Goal: Task Accomplishment & Management: Complete application form

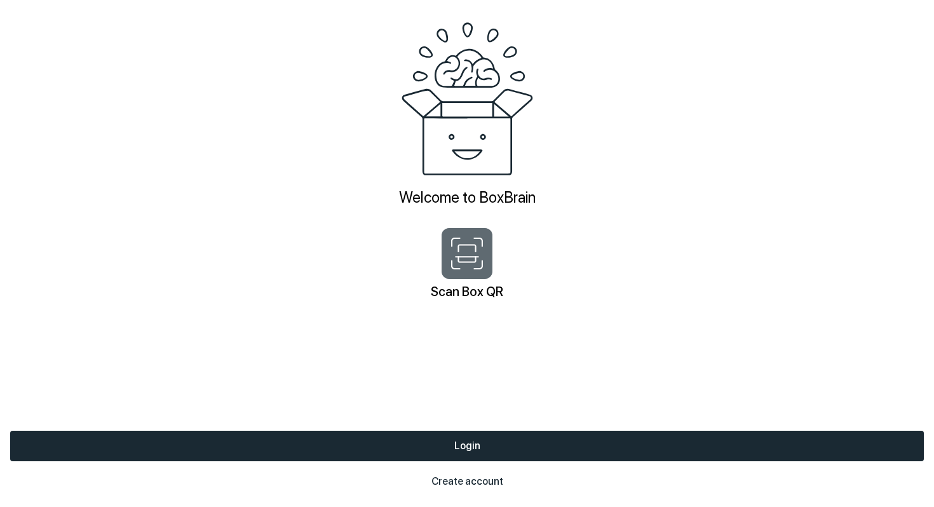
click at [455, 259] on icon "button" at bounding box center [467, 254] width 32 height 32
click at [447, 474] on button "Create account" at bounding box center [467, 482] width 914 height 31
